Goal: Task Accomplishment & Management: Manage account settings

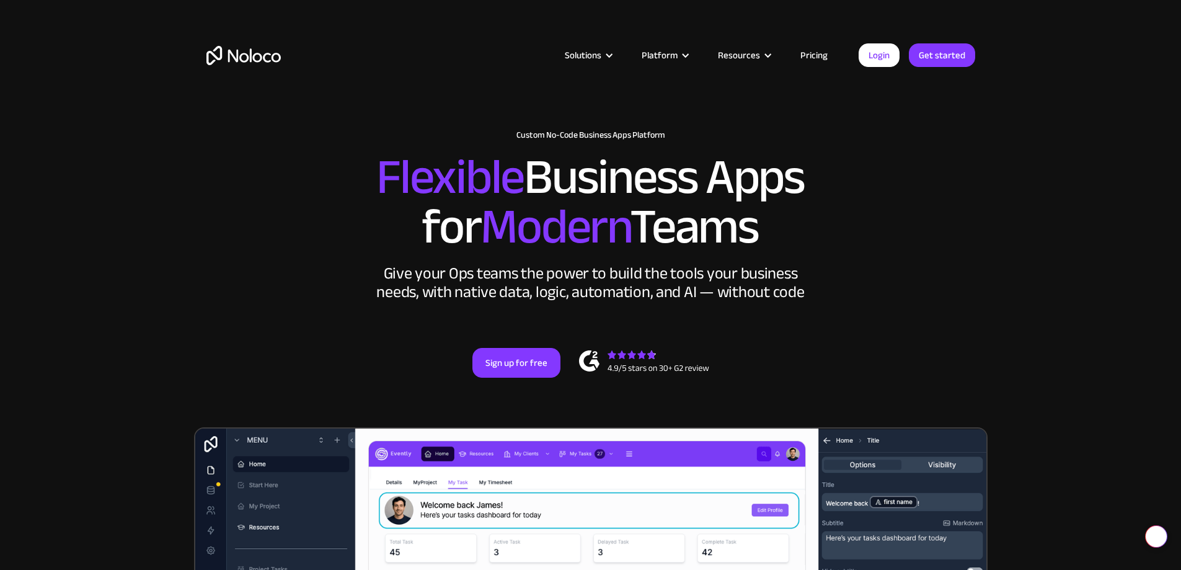
click at [878, 52] on link "Login" at bounding box center [879, 55] width 41 height 24
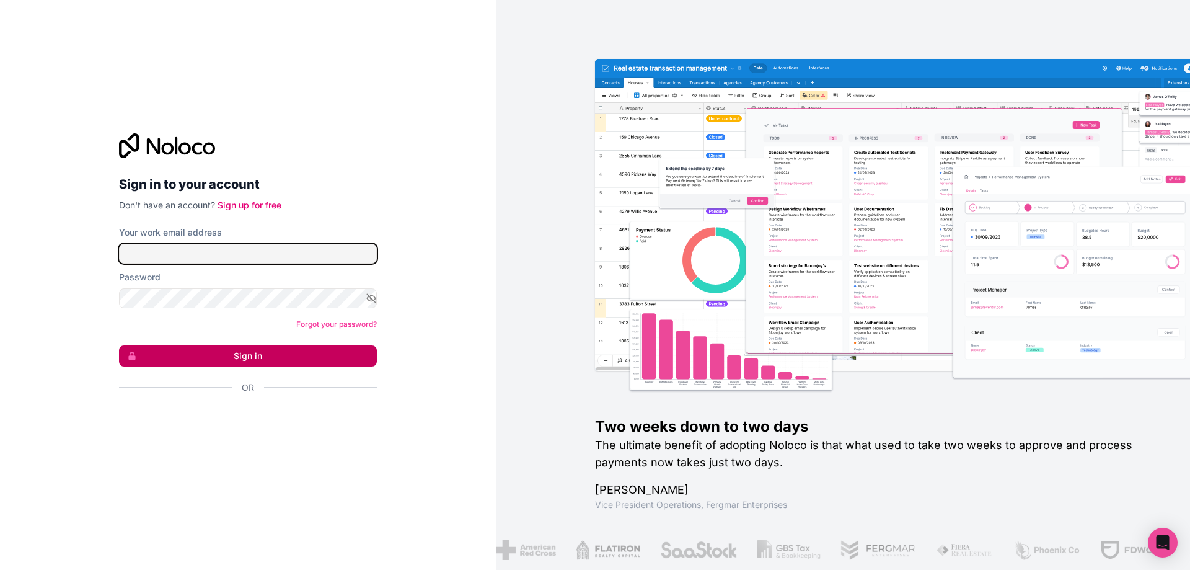
type input "[PERSON_NAME][EMAIL_ADDRESS][DOMAIN_NAME]"
click at [268, 353] on button "Sign in" at bounding box center [248, 355] width 258 height 21
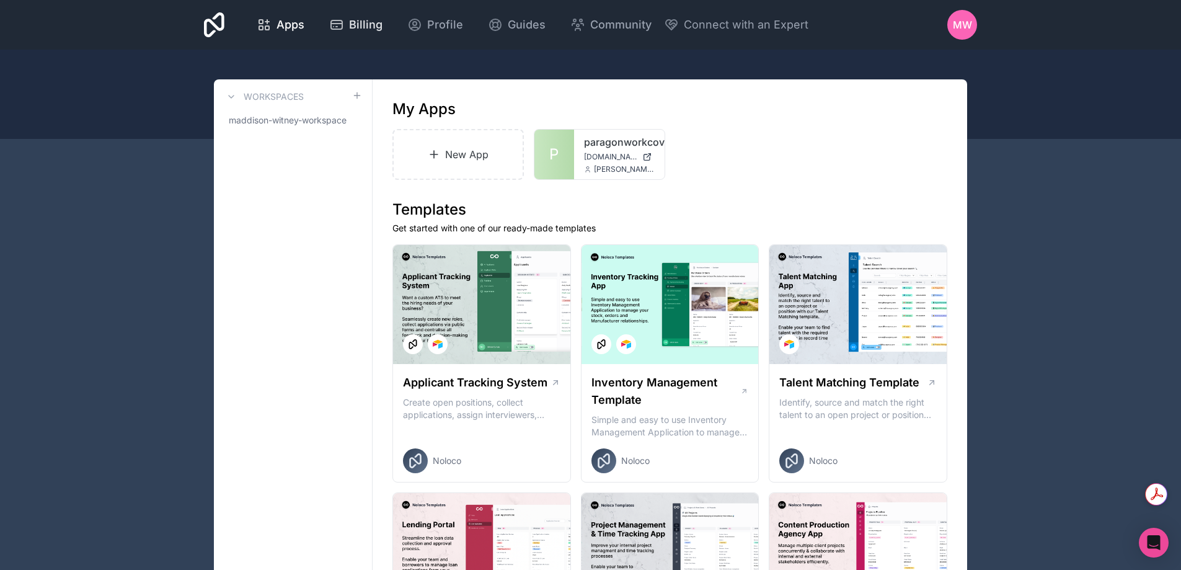
click at [350, 23] on span "Billing" at bounding box center [365, 24] width 33 height 17
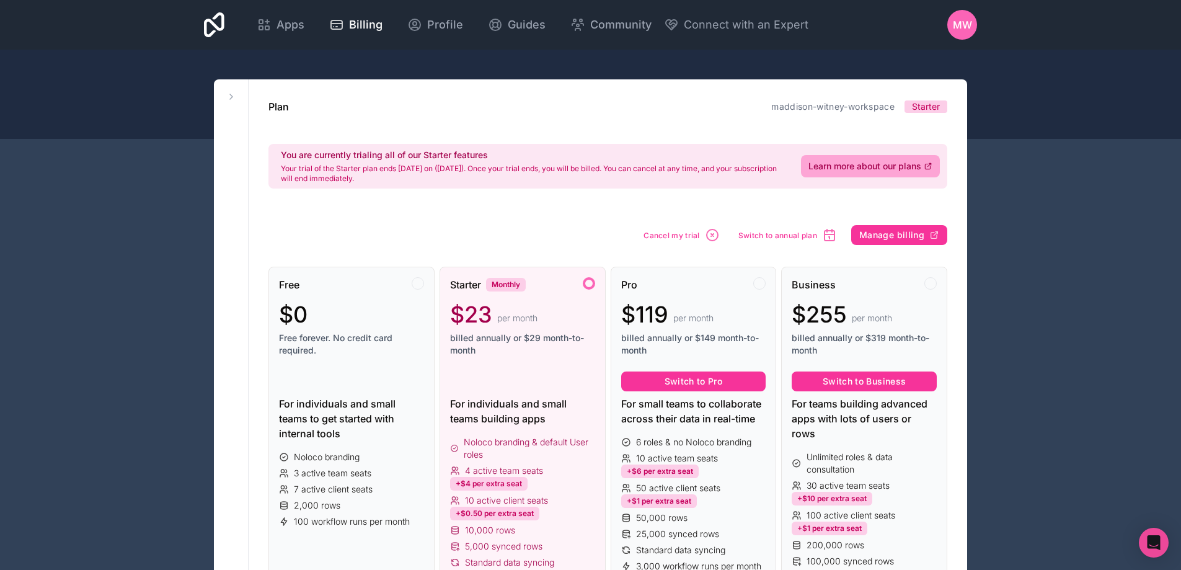
drag, startPoint x: 867, startPoint y: 236, endPoint x: 828, endPoint y: 221, distance: 41.5
click at [713, 231] on icon "button" at bounding box center [712, 235] width 15 height 15
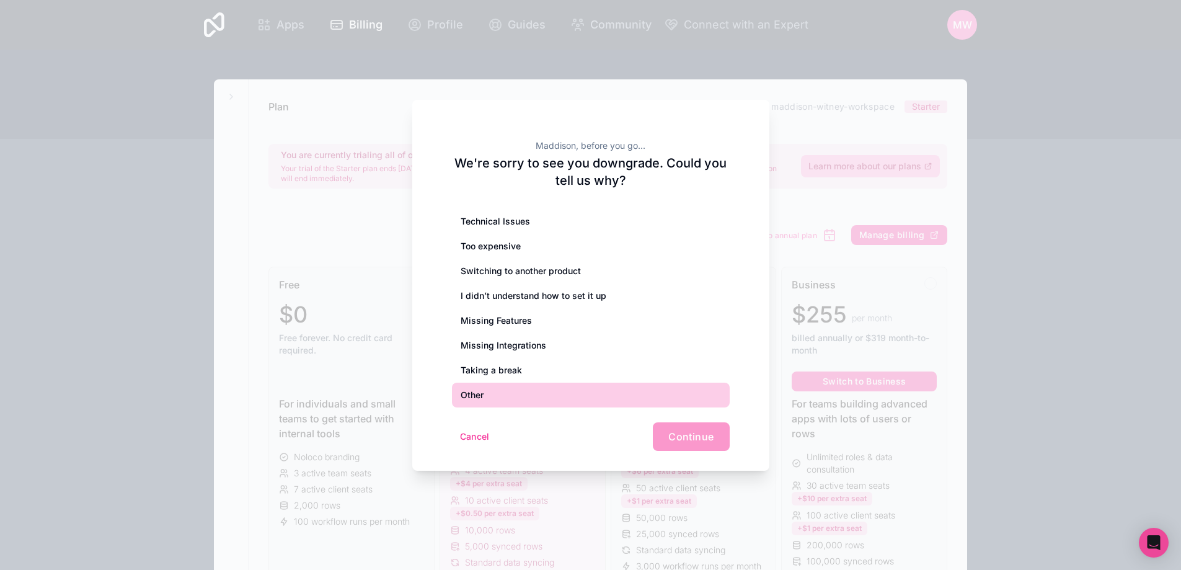
click at [626, 392] on div "Other" at bounding box center [591, 395] width 278 height 25
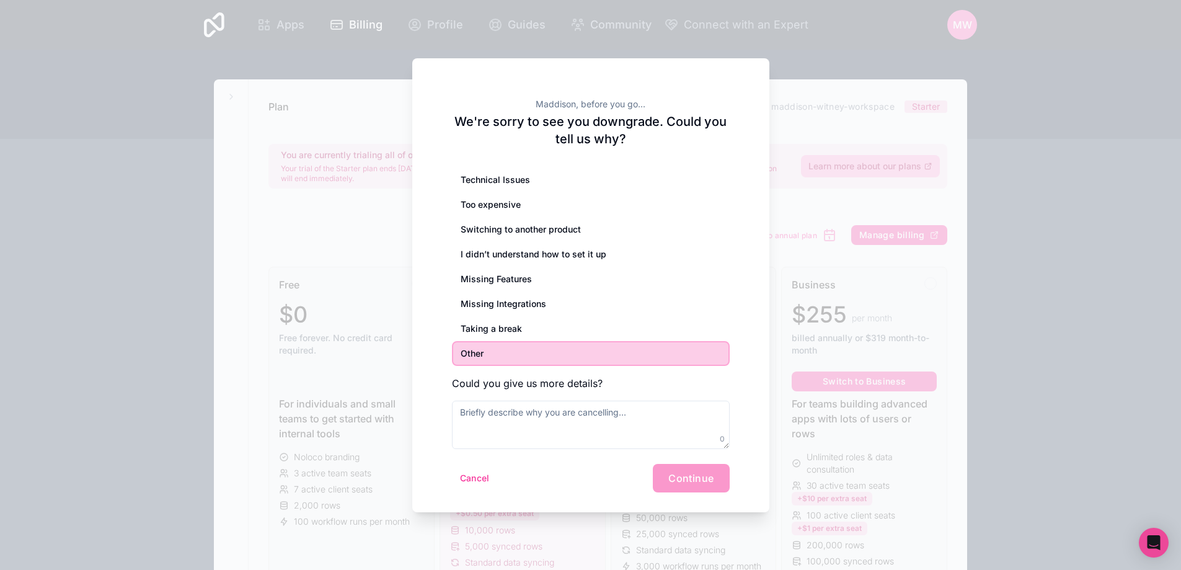
click at [670, 478] on div "Cancel Continue" at bounding box center [591, 478] width 278 height 29
click at [611, 423] on textarea at bounding box center [591, 425] width 278 height 48
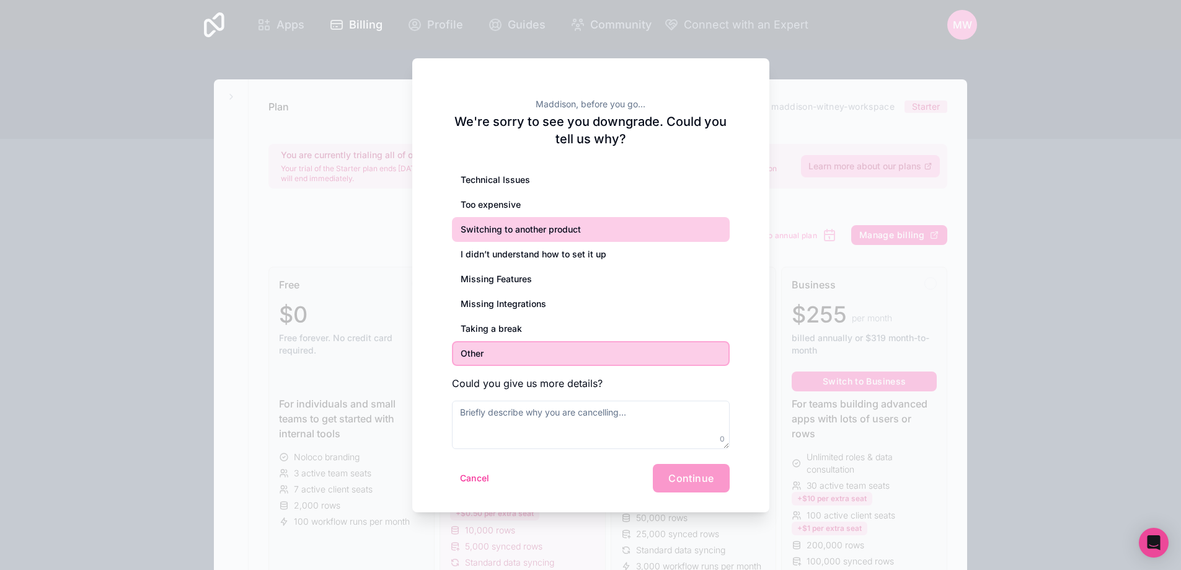
click at [527, 221] on div "Switching to another product" at bounding box center [591, 229] width 278 height 25
click at [547, 352] on div "Other" at bounding box center [591, 353] width 278 height 25
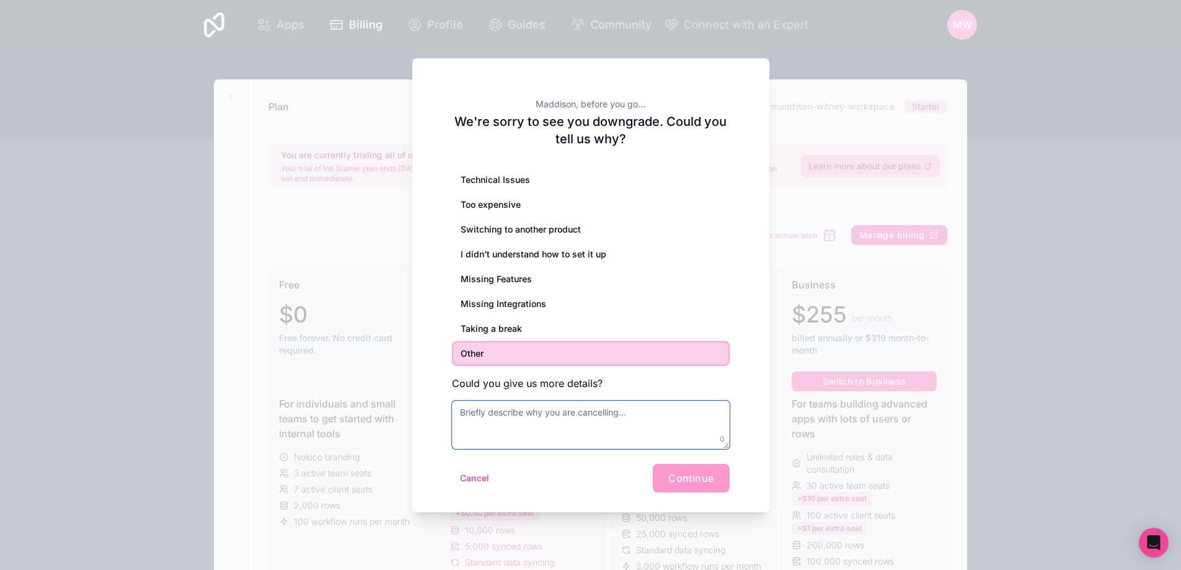
click at [540, 433] on textarea at bounding box center [591, 425] width 278 height 48
type textarea "No longer required"
click at [672, 468] on button "Continue" at bounding box center [691, 478] width 76 height 29
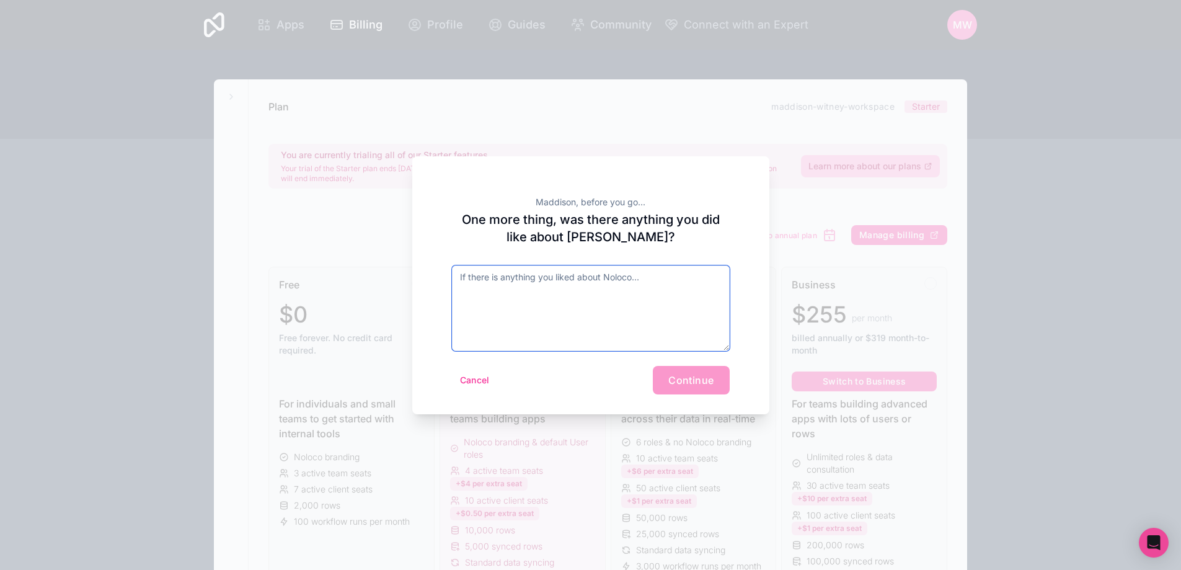
click at [566, 306] on textarea at bounding box center [591, 308] width 278 height 86
type textarea "Its good"
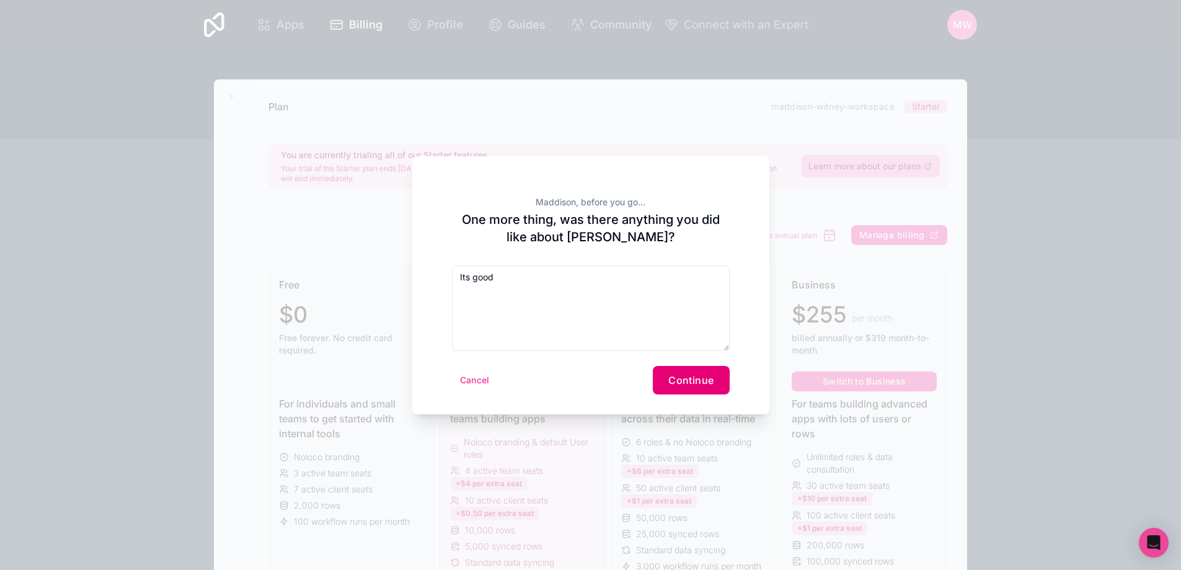
click at [699, 393] on button "Continue" at bounding box center [691, 380] width 76 height 29
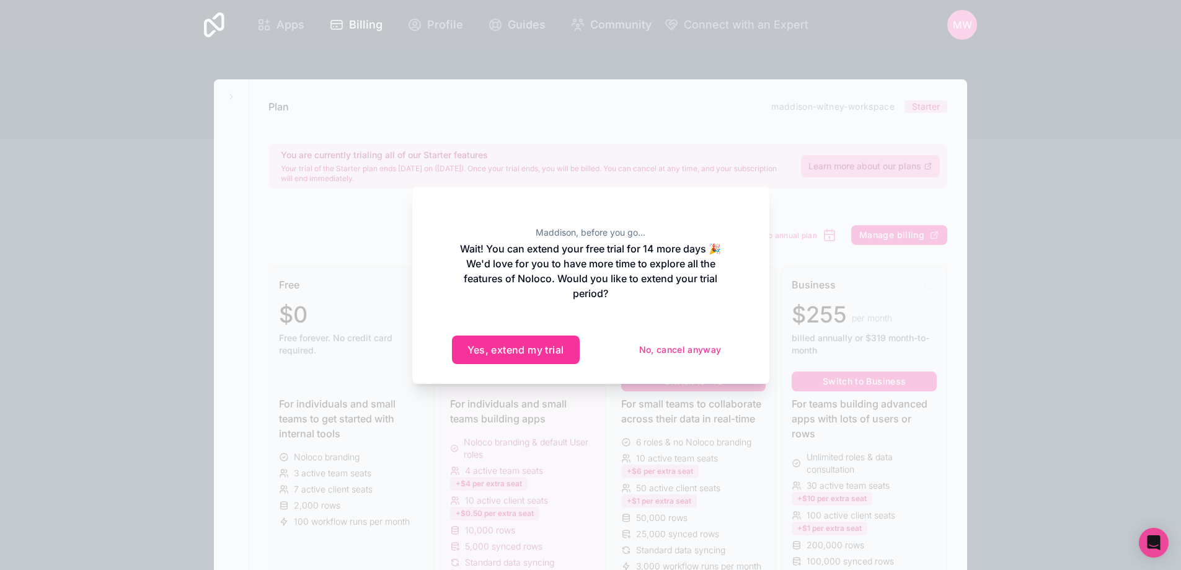
click at [683, 353] on button "No, cancel anyway" at bounding box center [680, 350] width 99 height 20
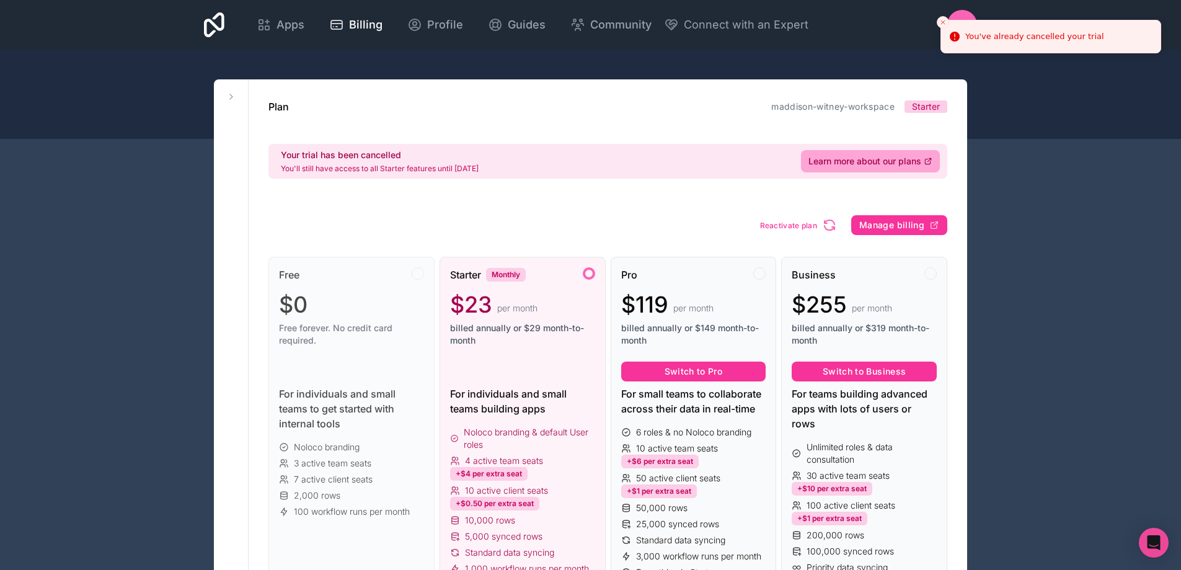
click at [941, 22] on icon "Close toast" at bounding box center [942, 22] width 7 height 7
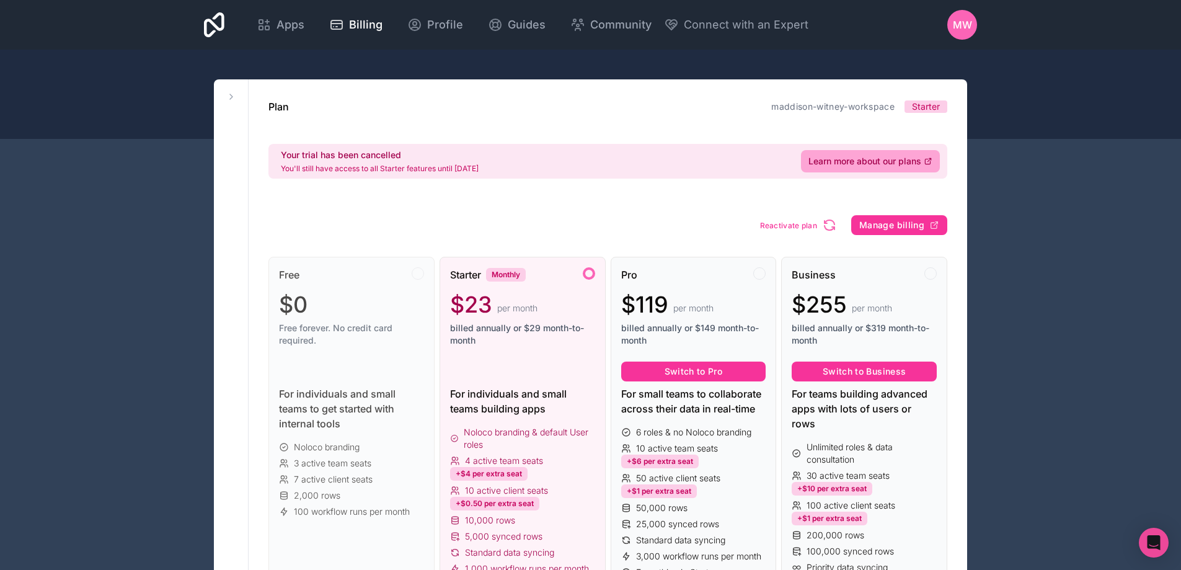
click at [972, 17] on div "MW" at bounding box center [962, 25] width 30 height 30
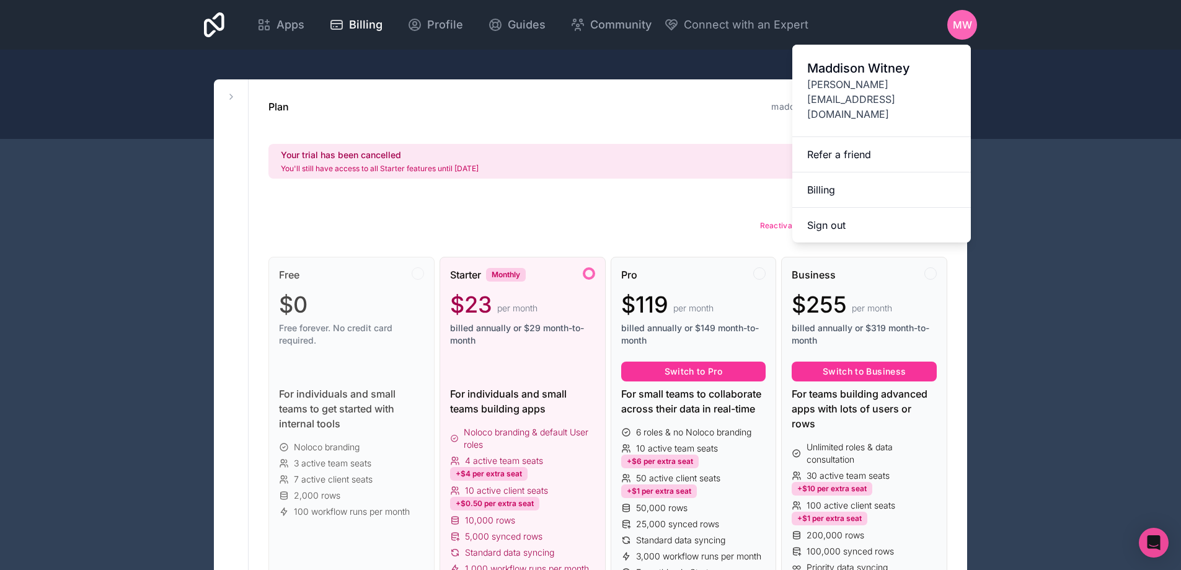
click at [972, 17] on div "MW" at bounding box center [962, 25] width 30 height 30
click at [289, 24] on span "Apps" at bounding box center [291, 24] width 28 height 17
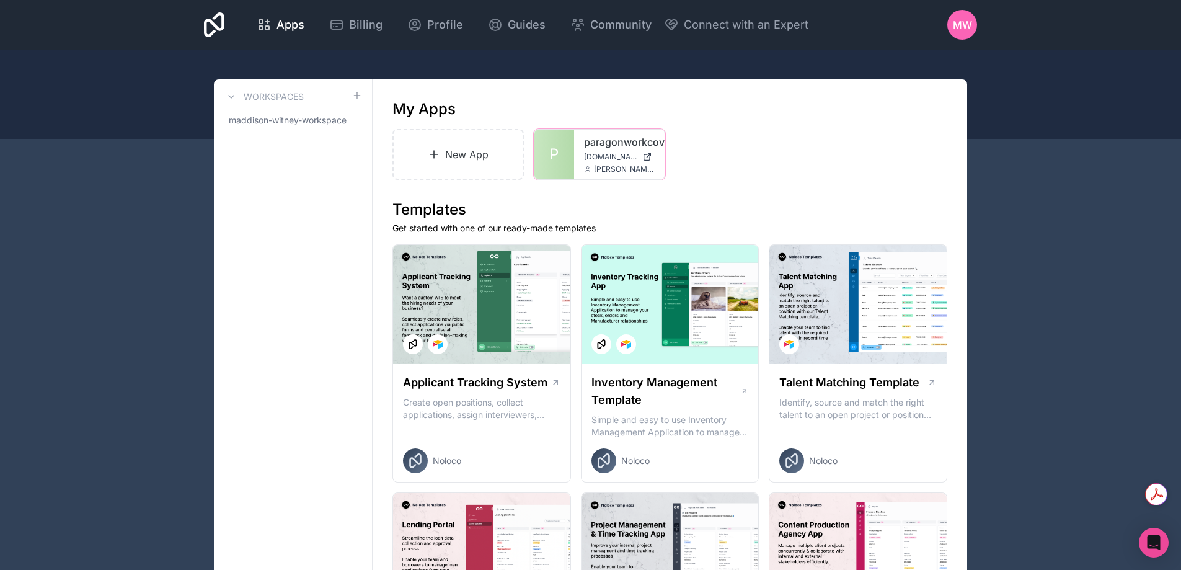
click at [607, 170] on span "maddison.witney@paragoncare.com.au" at bounding box center [624, 169] width 61 height 10
click at [538, 152] on link "P" at bounding box center [554, 155] width 40 height 50
